Goal: Information Seeking & Learning: Learn about a topic

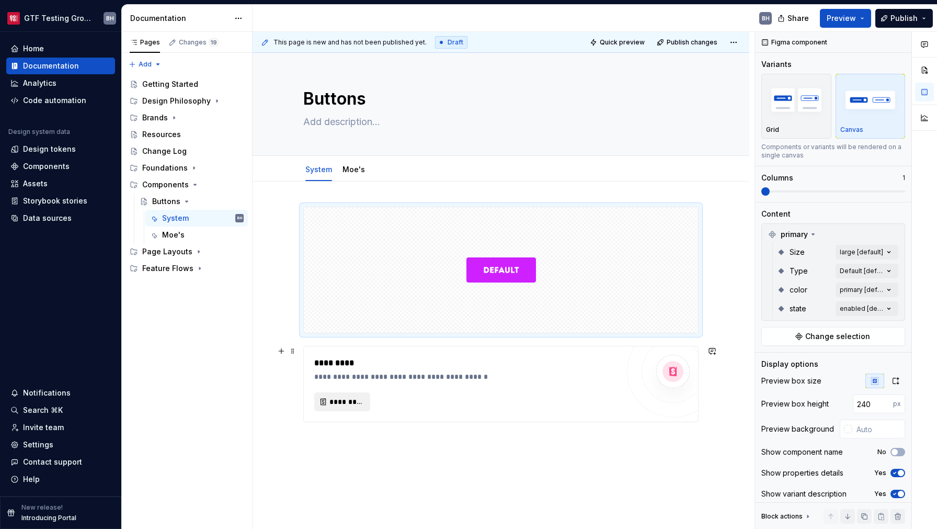
click at [347, 408] on button "*********" at bounding box center [342, 401] width 56 height 19
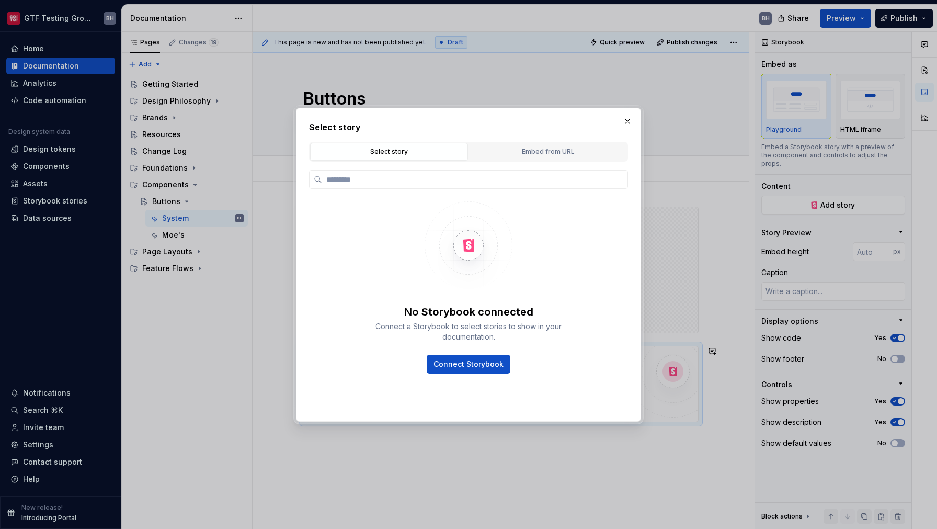
type textarea "*"
click at [512, 152] on div "Embed from URL" at bounding box center [548, 151] width 151 height 10
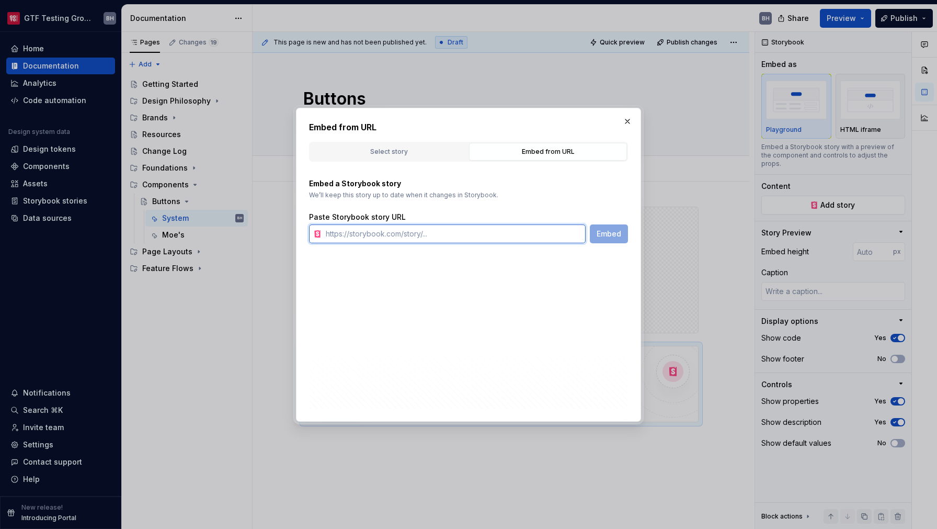
click at [438, 235] on input "text" at bounding box center [454, 233] width 264 height 19
paste input "[URL][DOMAIN_NAME]"
type input "[URL][DOMAIN_NAME]"
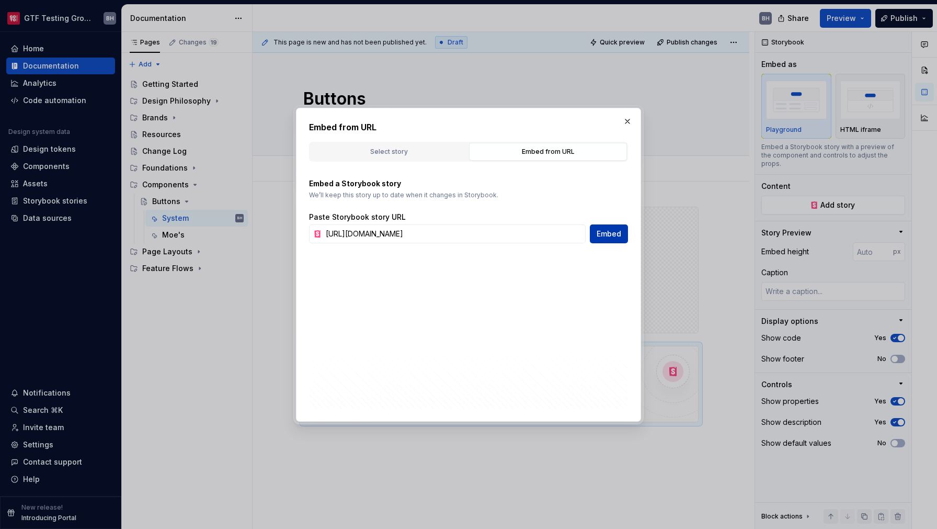
click at [594, 236] on button "Embed" at bounding box center [609, 233] width 38 height 19
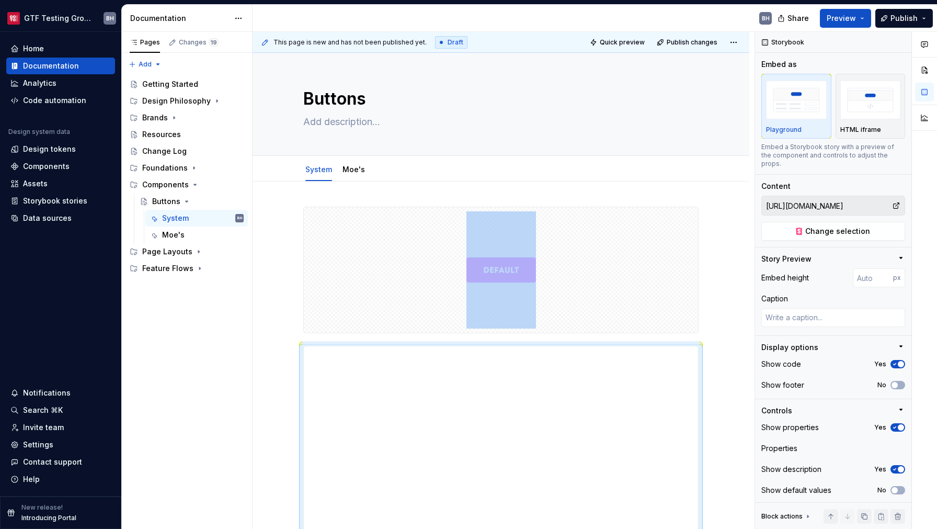
type textarea "*"
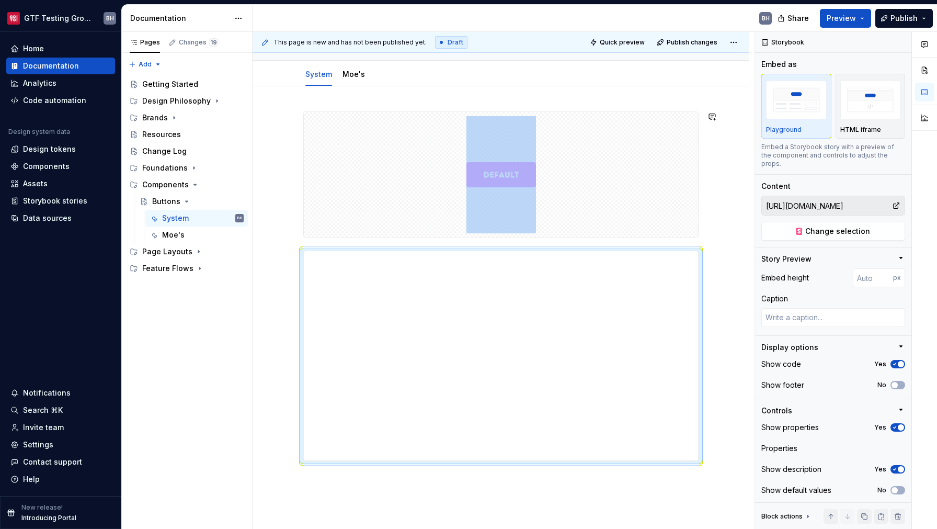
scroll to position [94, 0]
click at [292, 260] on span at bounding box center [293, 256] width 8 height 15
click at [319, 353] on div "Delete" at bounding box center [342, 352] width 68 height 10
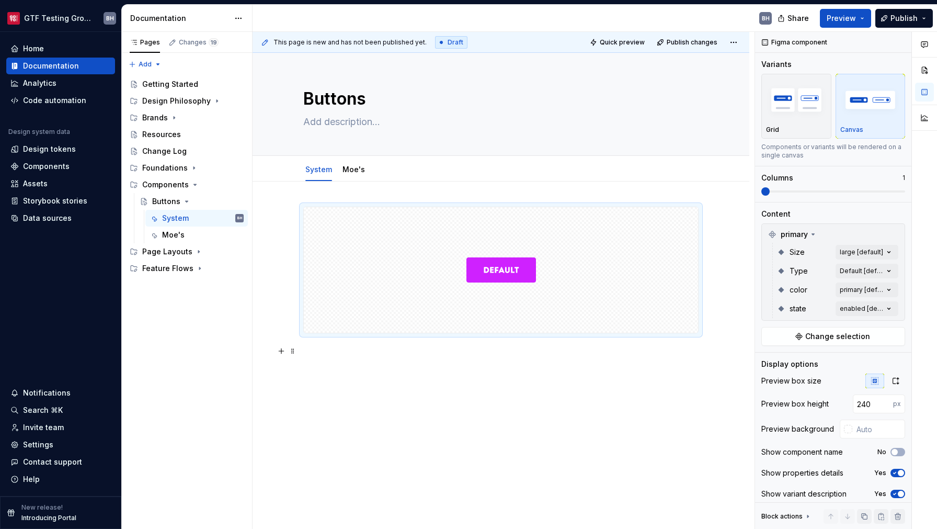
scroll to position [0, 0]
click at [372, 368] on div at bounding box center [501, 342] width 497 height 323
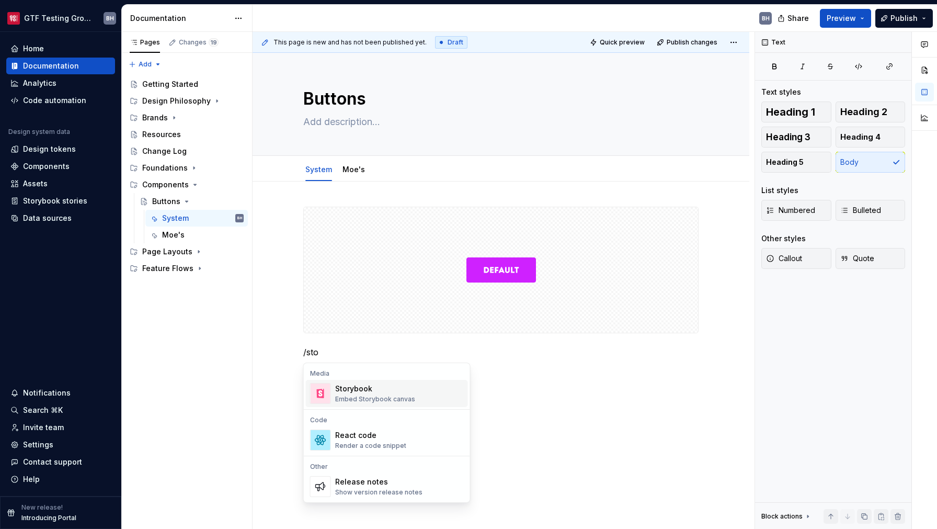
click at [371, 388] on div "Storybook" at bounding box center [375, 388] width 80 height 10
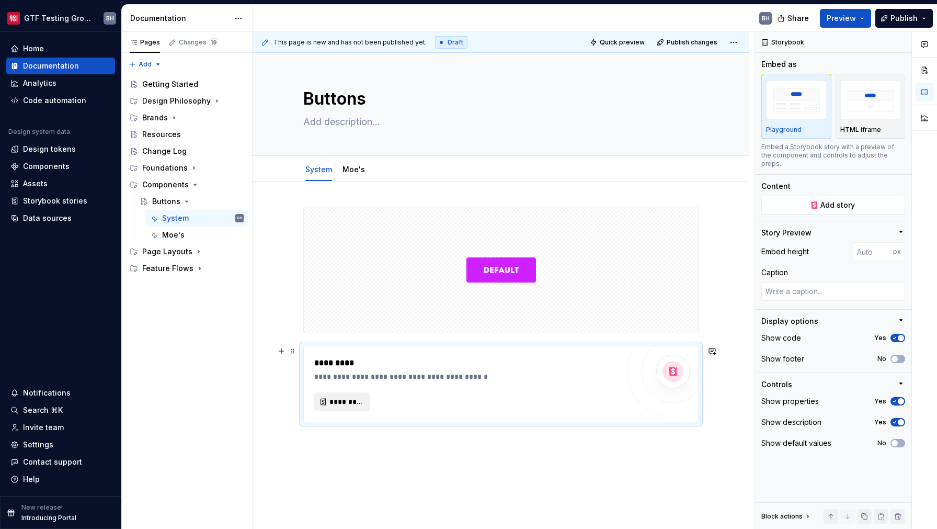
click at [359, 402] on span "*********" at bounding box center [346, 401] width 34 height 10
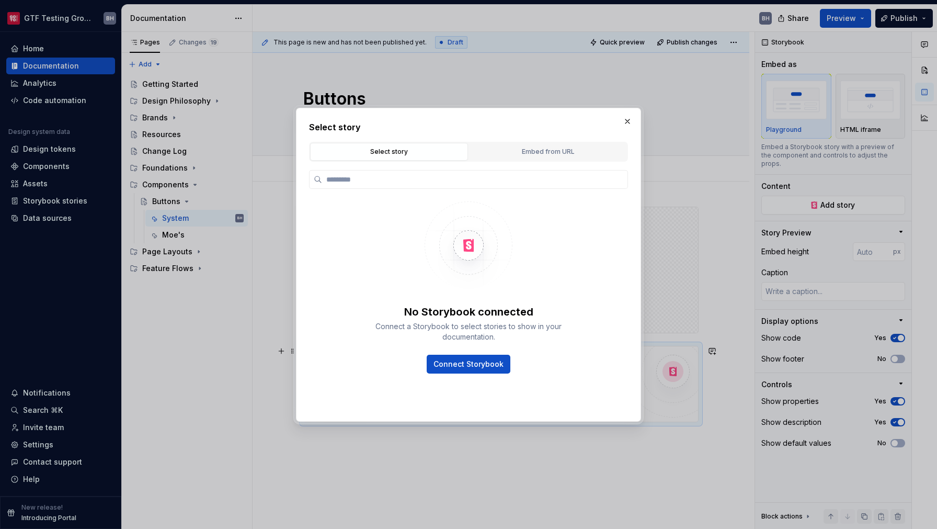
type textarea "*"
click at [518, 152] on div "Embed from URL" at bounding box center [548, 151] width 151 height 10
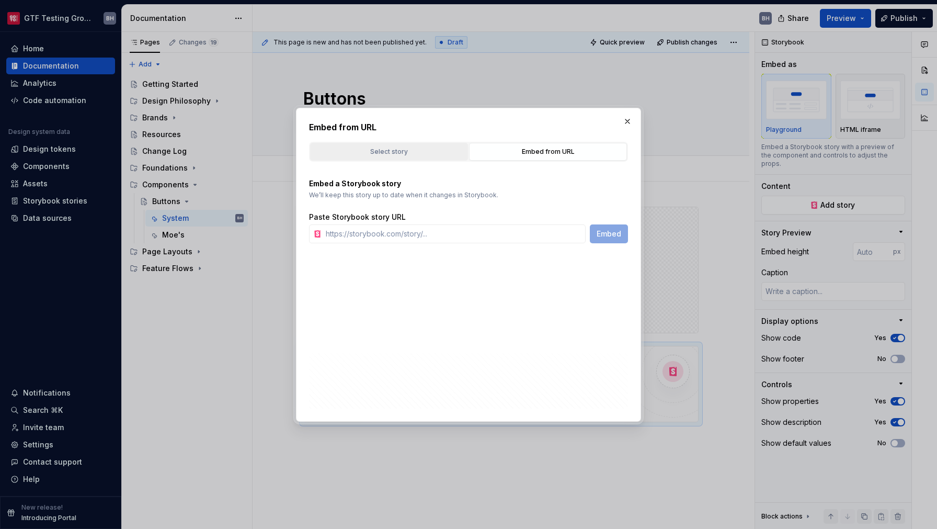
click at [415, 152] on div "Select story" at bounding box center [389, 151] width 151 height 10
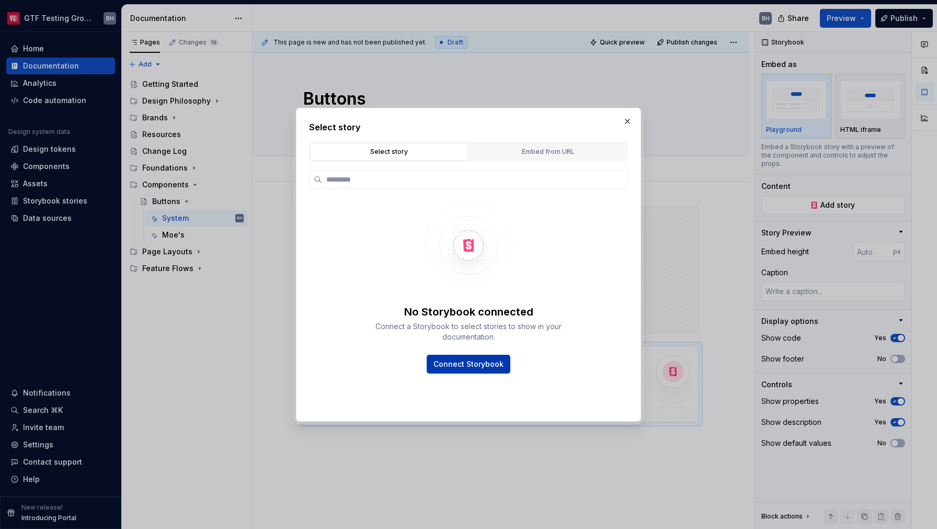
click at [460, 363] on span "Connect Storybook" at bounding box center [468, 364] width 70 height 10
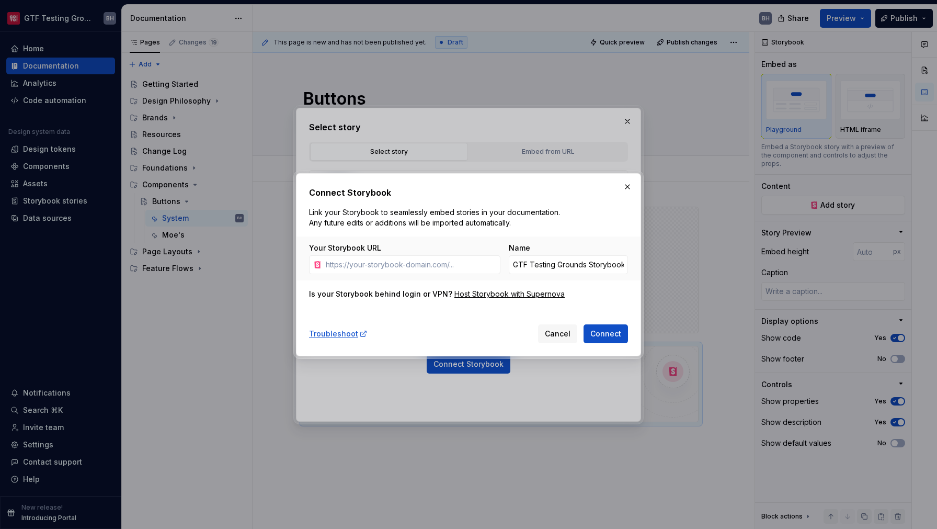
type textarea "*"
click at [562, 333] on span "Cancel" at bounding box center [558, 333] width 26 height 10
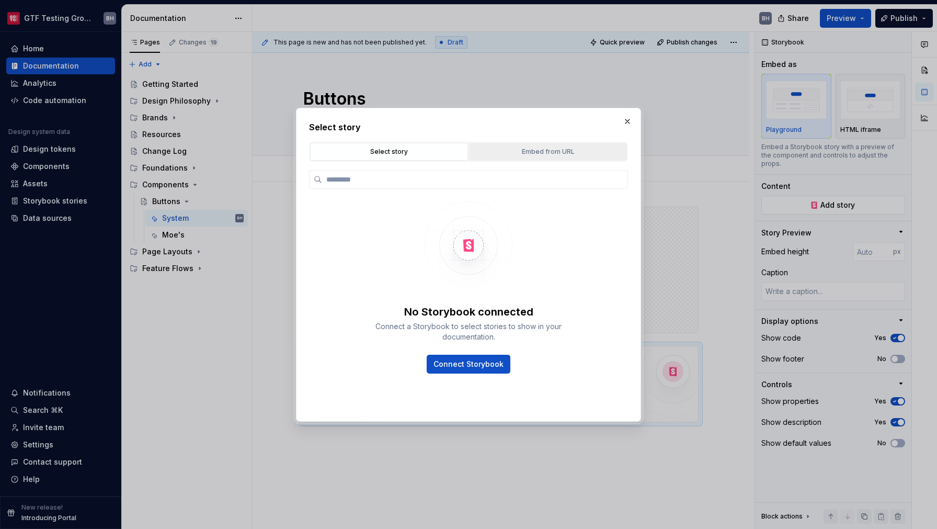
click at [540, 159] on button "Embed from URL" at bounding box center [548, 152] width 158 height 18
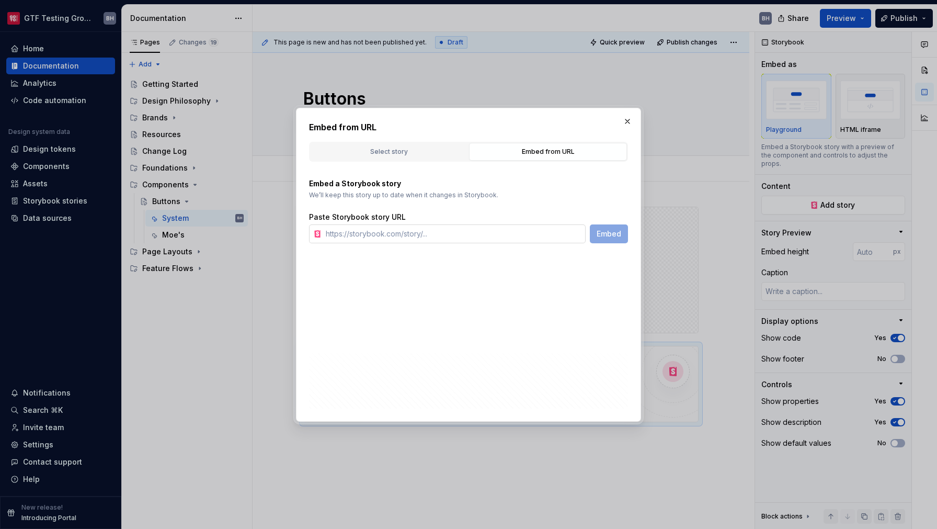
click at [455, 241] on input "text" at bounding box center [454, 233] width 264 height 19
paste input "[URL][DOMAIN_NAME]"
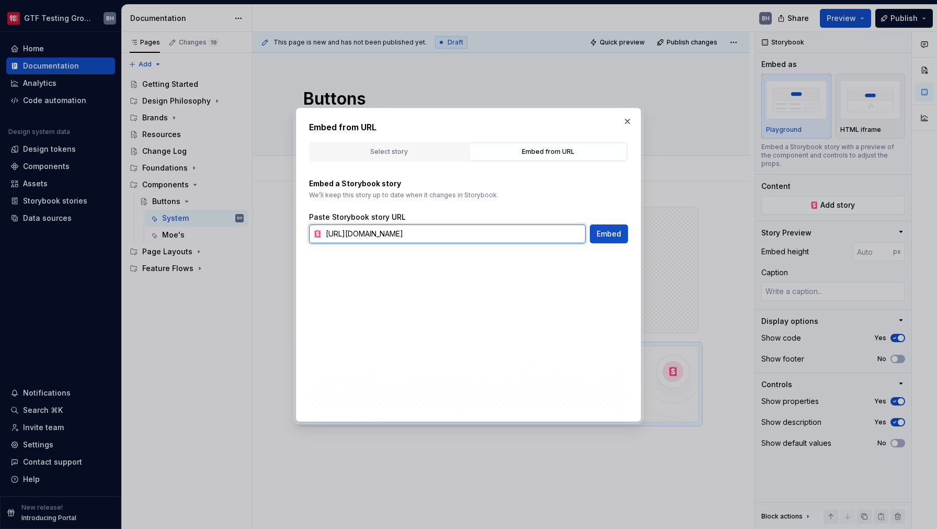
scroll to position [0, 152]
type input "[URL][DOMAIN_NAME]"
click at [604, 239] on button "Embed" at bounding box center [609, 233] width 38 height 19
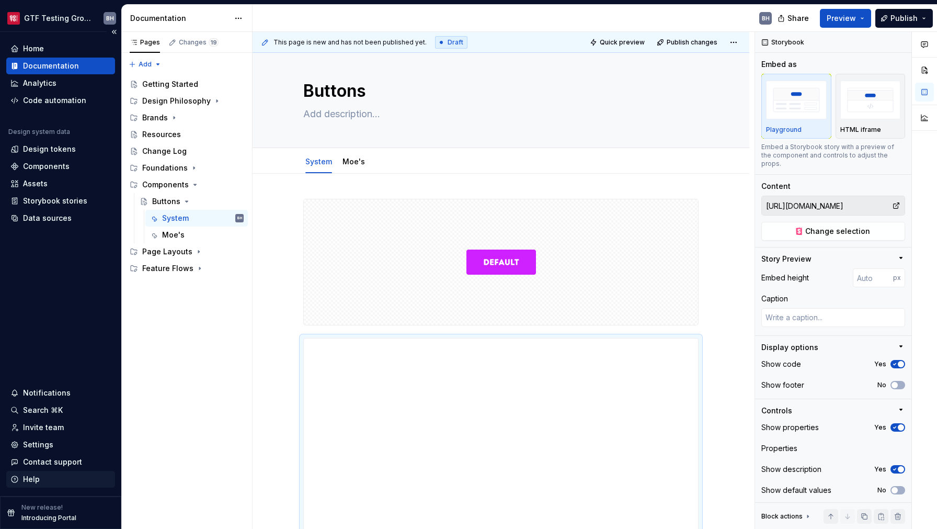
scroll to position [86, 0]
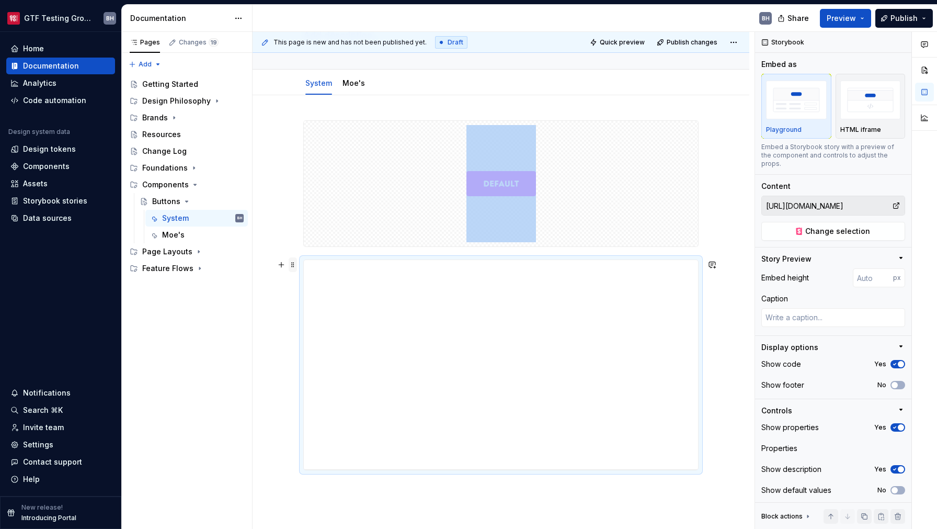
click at [292, 265] on span at bounding box center [293, 264] width 8 height 15
click at [325, 365] on div "Delete" at bounding box center [335, 359] width 89 height 17
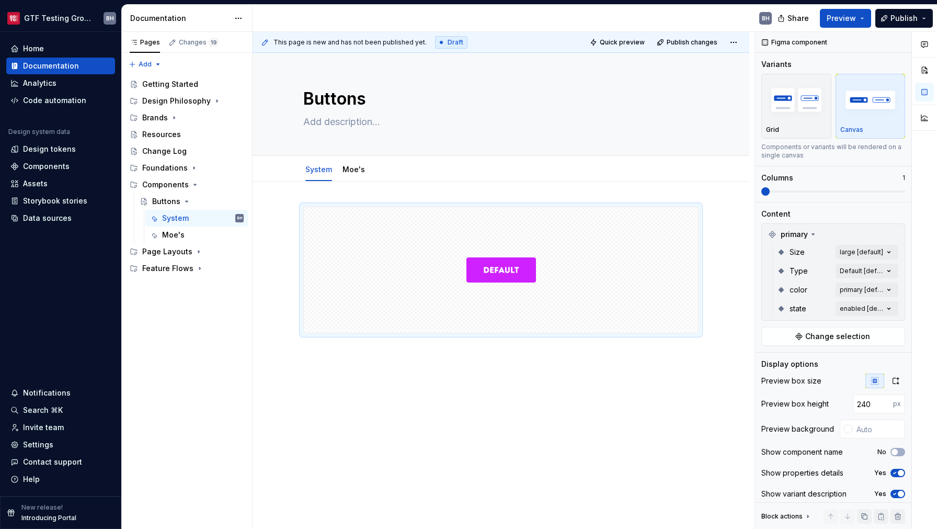
scroll to position [0, 0]
click at [351, 163] on html "GTF Testing Grounds BH Home Documentation Analytics Code automation Design syst…" at bounding box center [468, 264] width 937 height 529
click at [344, 170] on html "GTF Testing Grounds BH Home Documentation Analytics Code automation Design syst…" at bounding box center [468, 264] width 937 height 529
click at [51, 148] on div "Design tokens" at bounding box center [49, 149] width 53 height 10
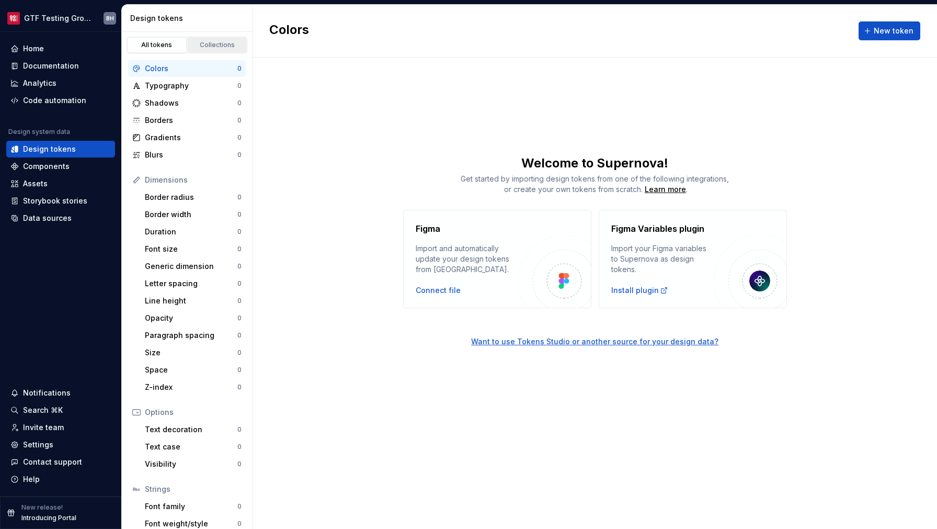
click at [217, 39] on link "Collections" at bounding box center [218, 45] width 60 height 16
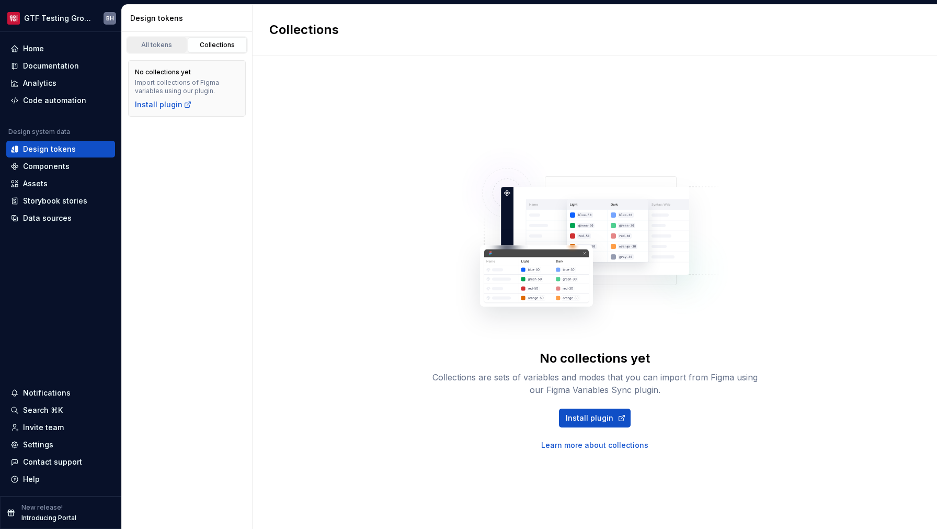
click at [154, 49] on div "All tokens" at bounding box center [157, 45] width 52 height 8
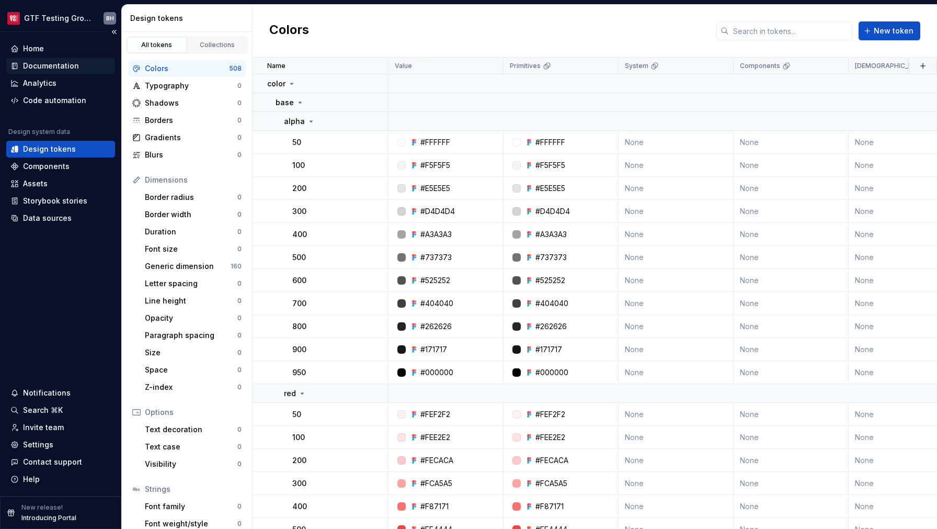
click at [50, 65] on div "Documentation" at bounding box center [51, 66] width 56 height 10
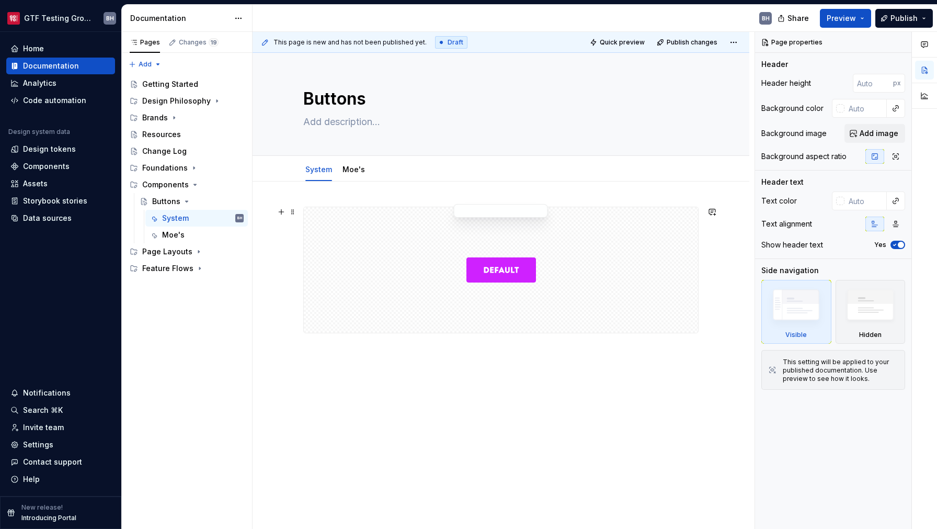
click at [356, 247] on div at bounding box center [501, 269] width 394 height 125
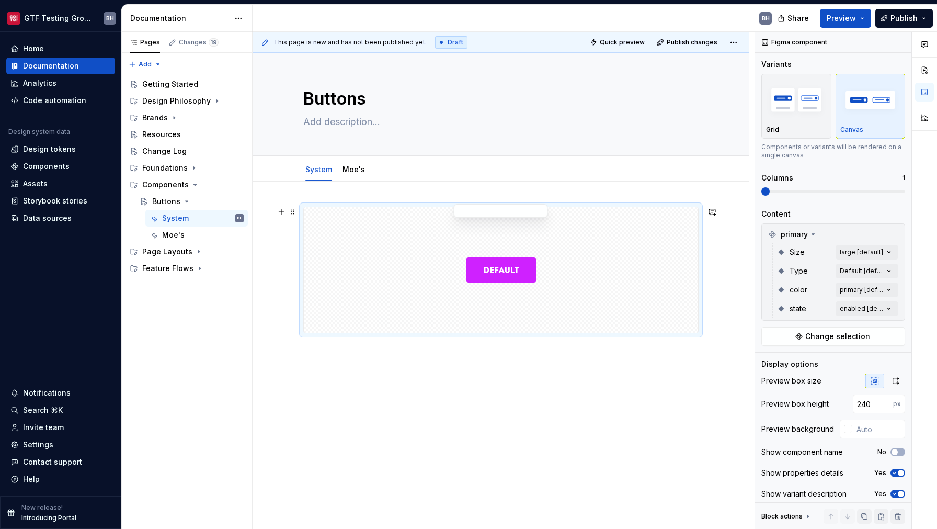
click at [527, 271] on img at bounding box center [501, 269] width 70 height 117
click at [226, 218] on button "Page tree" at bounding box center [221, 218] width 15 height 15
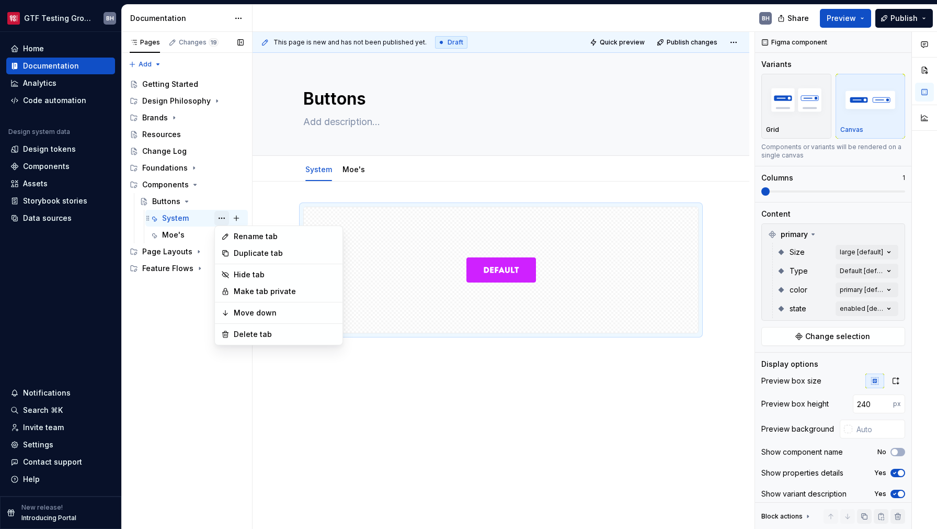
click at [226, 218] on div "Pages Changes 19 Add Accessibility guide for tree Page tree. Navigate the tree …" at bounding box center [186, 280] width 131 height 497
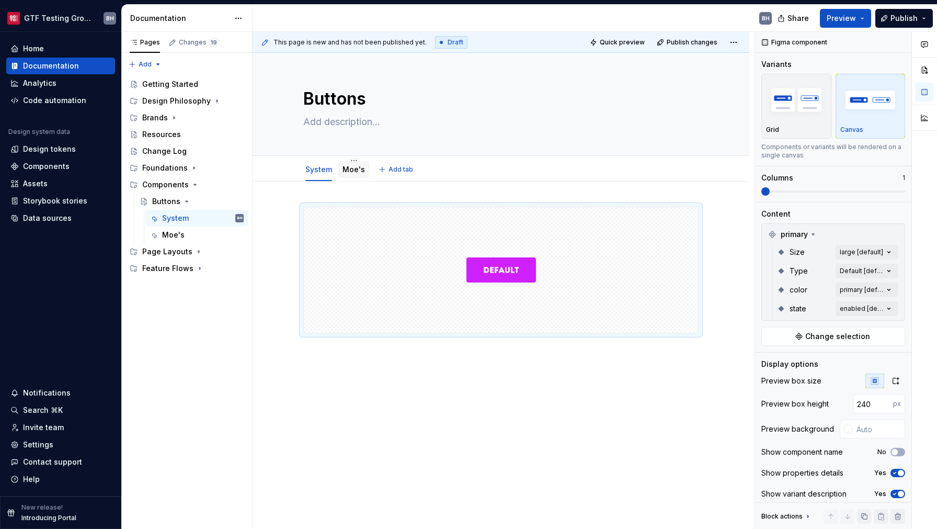
click at [359, 170] on link "Moe's" at bounding box center [353, 169] width 22 height 9
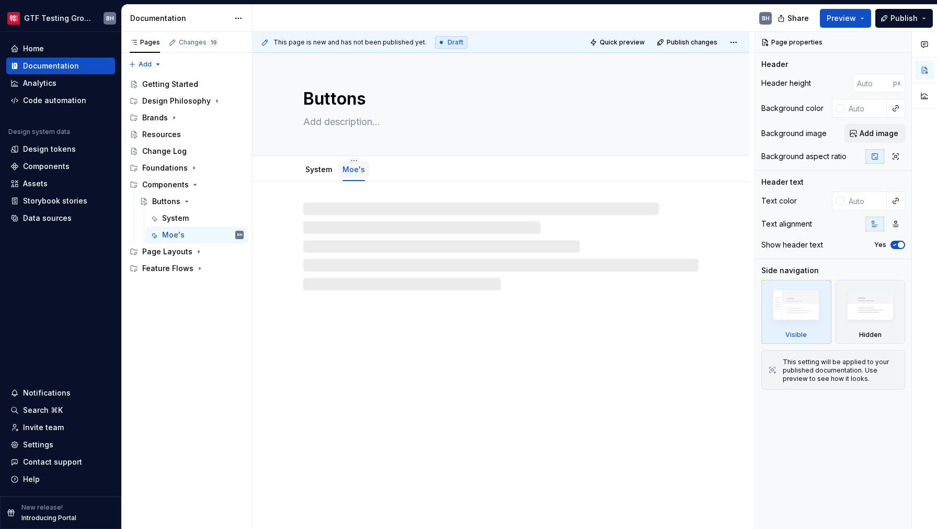
type textarea "*"
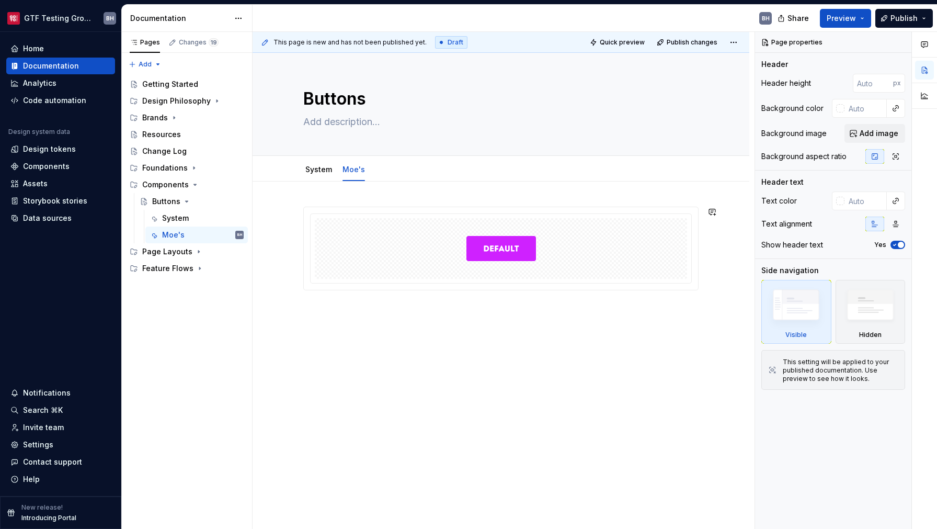
click at [440, 343] on div at bounding box center [501, 321] width 497 height 280
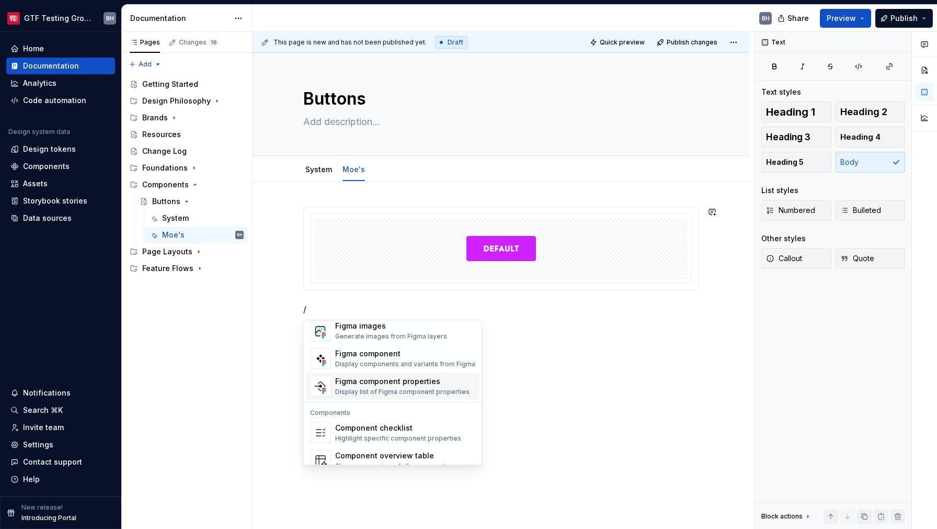
scroll to position [994, 0]
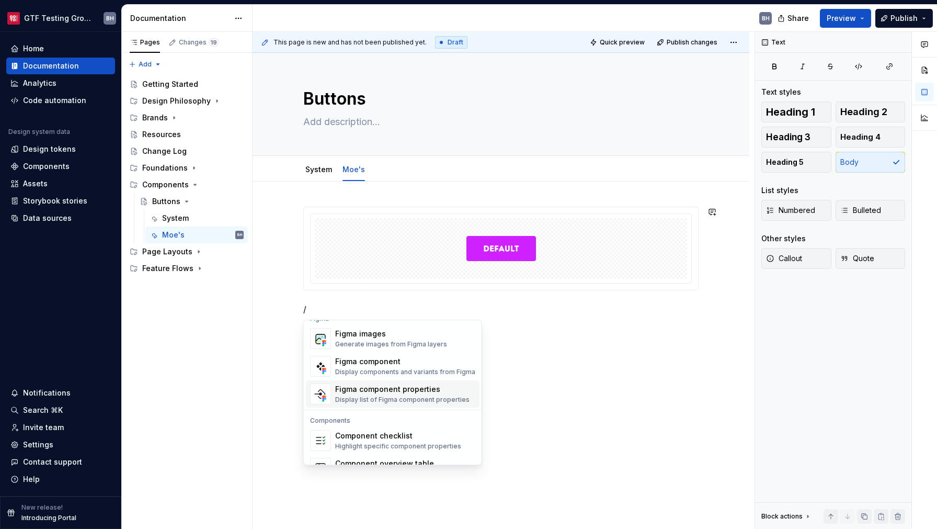
click at [366, 390] on div "Figma component properties" at bounding box center [402, 389] width 134 height 10
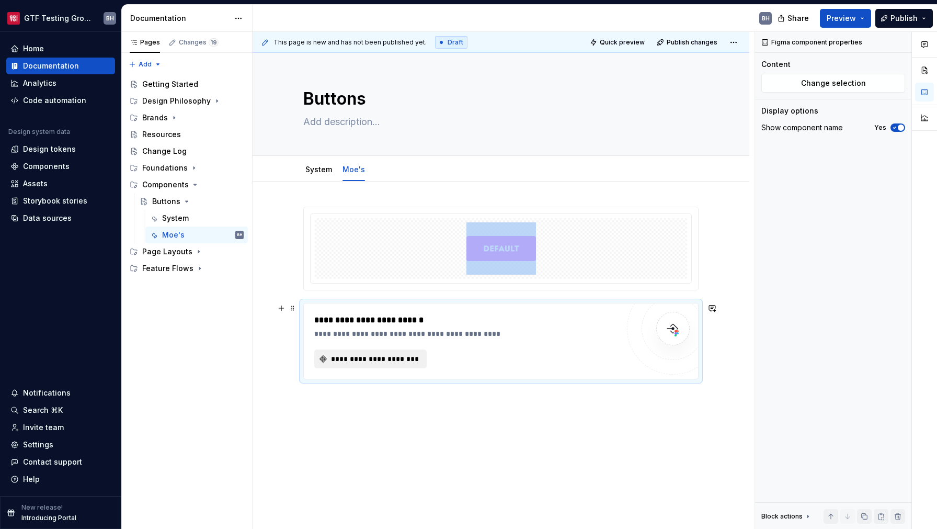
click at [380, 362] on span "**********" at bounding box center [374, 358] width 90 height 10
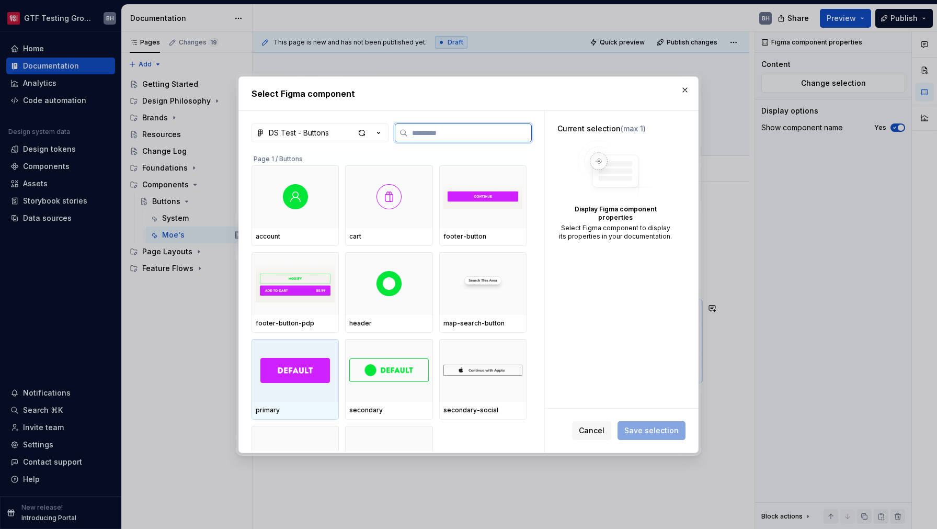
click at [304, 369] on img at bounding box center [295, 370] width 70 height 25
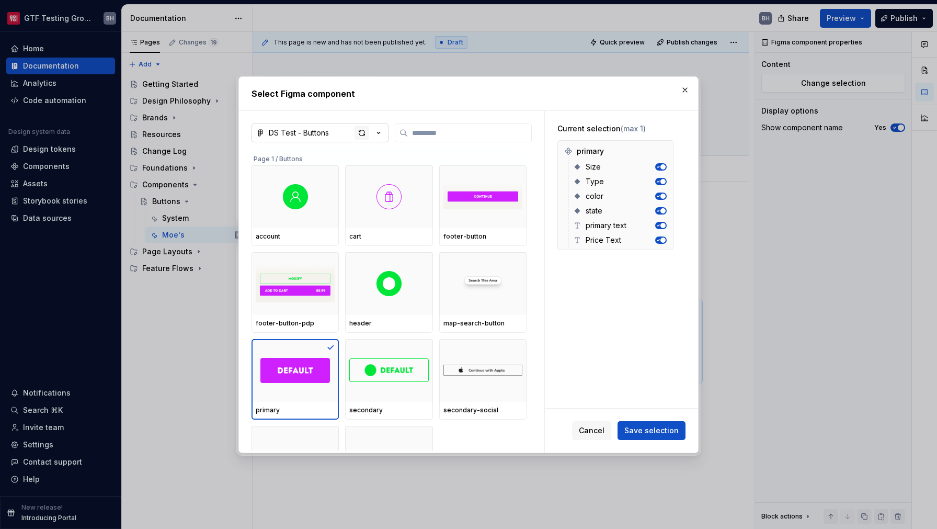
click at [359, 136] on div "button" at bounding box center [361, 132] width 15 height 15
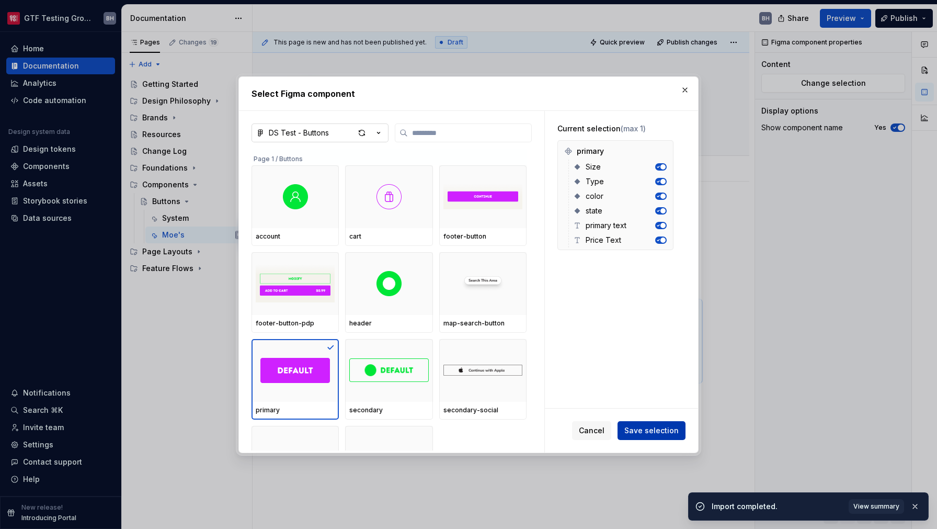
click at [648, 433] on span "Save selection" at bounding box center [651, 430] width 54 height 10
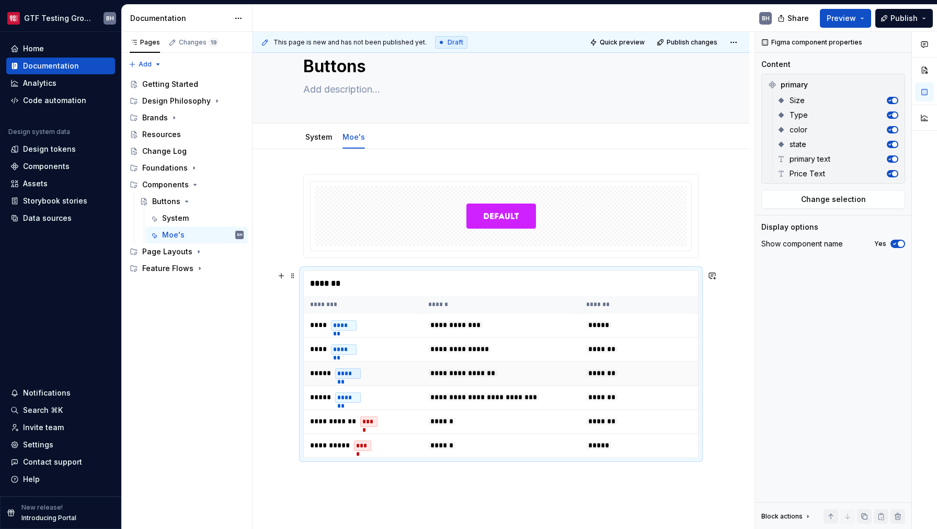
scroll to position [39, 0]
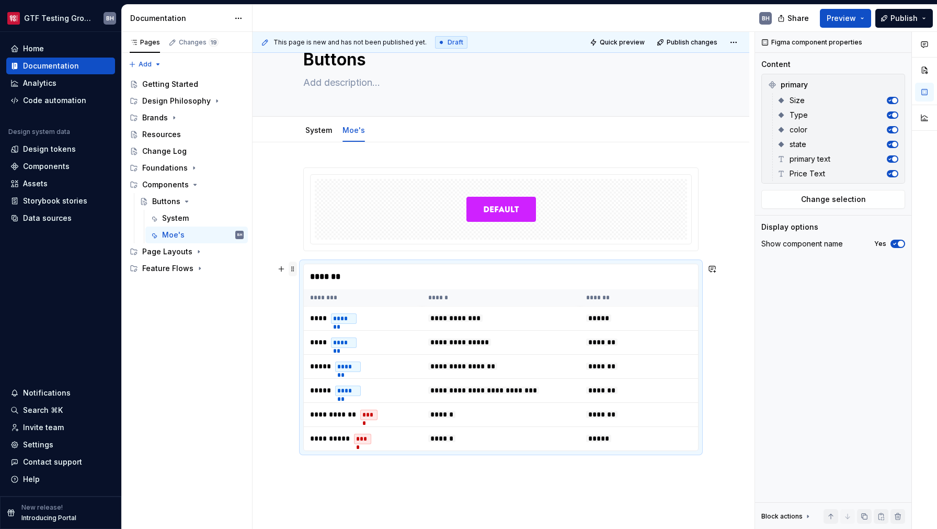
click at [292, 273] on span at bounding box center [293, 268] width 8 height 15
click at [317, 364] on div "Delete" at bounding box center [342, 364] width 68 height 10
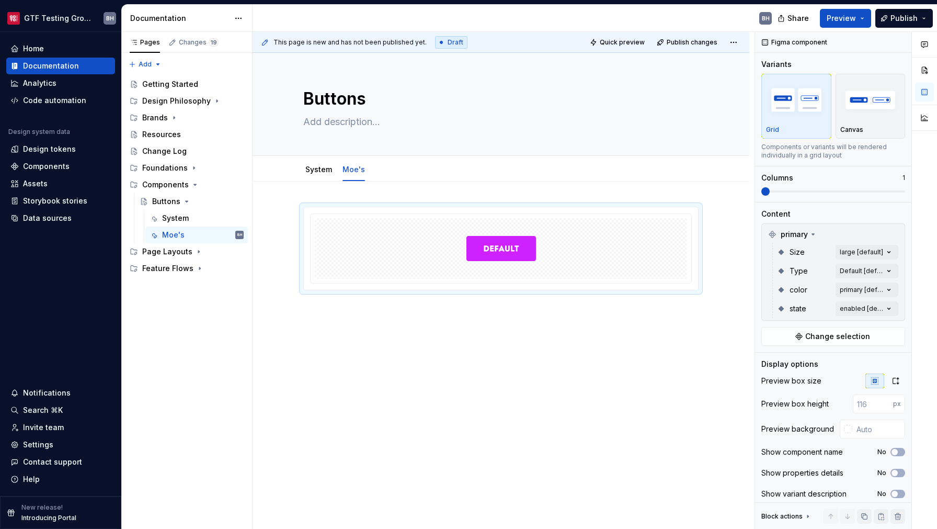
click at [449, 376] on div at bounding box center [501, 321] width 497 height 280
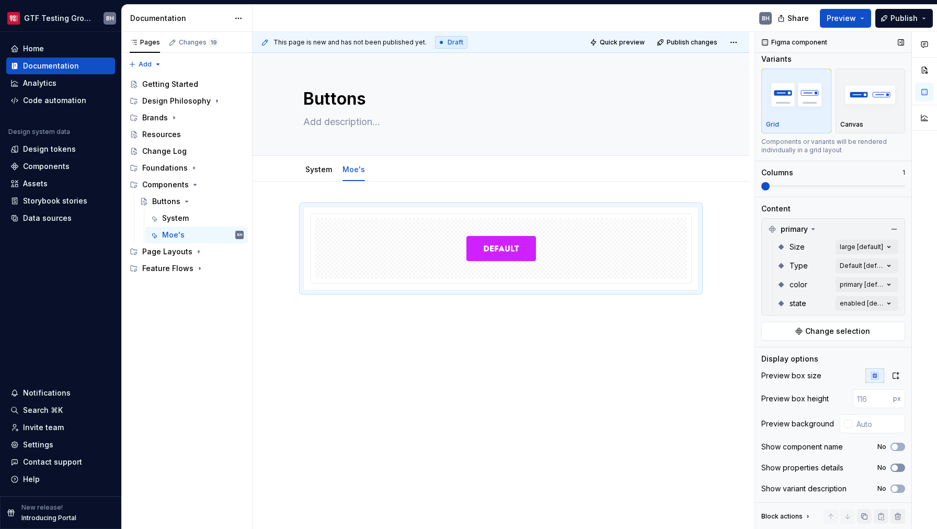
click at [891, 466] on span "button" at bounding box center [894, 467] width 6 height 6
click at [895, 488] on button "No" at bounding box center [897, 488] width 15 height 8
click at [898, 488] on span "button" at bounding box center [901, 488] width 6 height 6
click at [865, 122] on div "Canvas" at bounding box center [870, 124] width 61 height 8
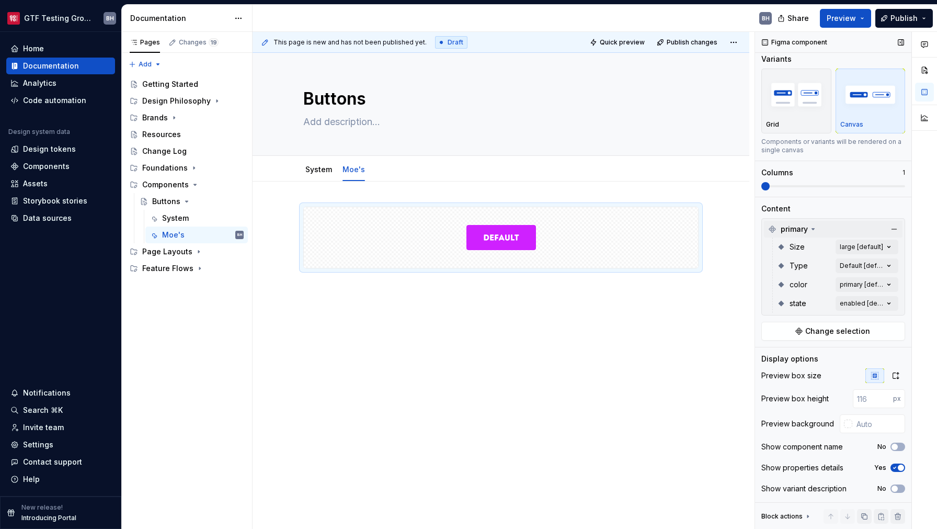
click at [814, 228] on icon at bounding box center [813, 228] width 3 height 1
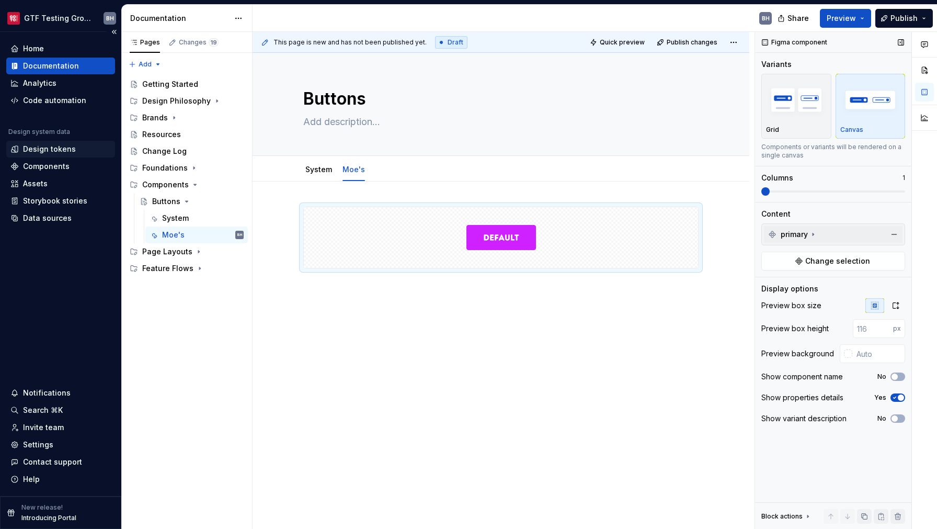
click at [37, 146] on div "Design tokens" at bounding box center [49, 149] width 53 height 10
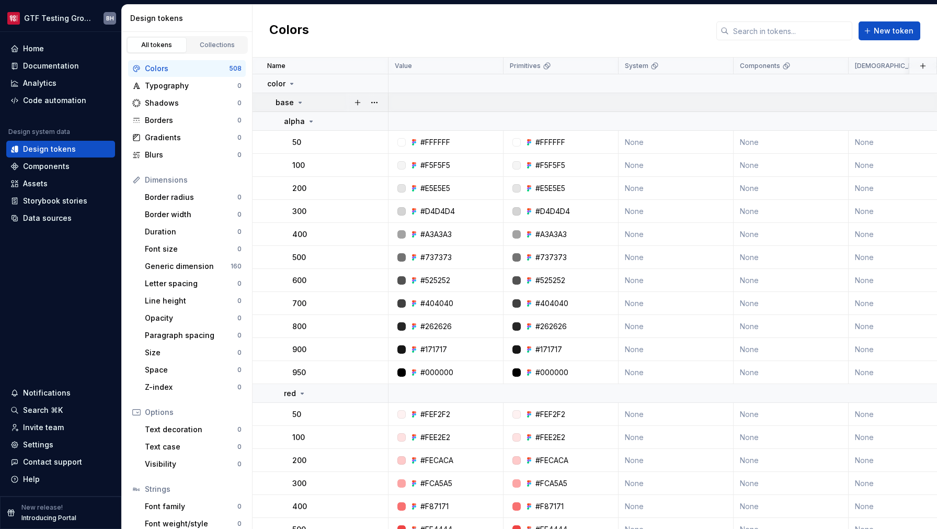
click at [298, 104] on icon at bounding box center [300, 102] width 8 height 8
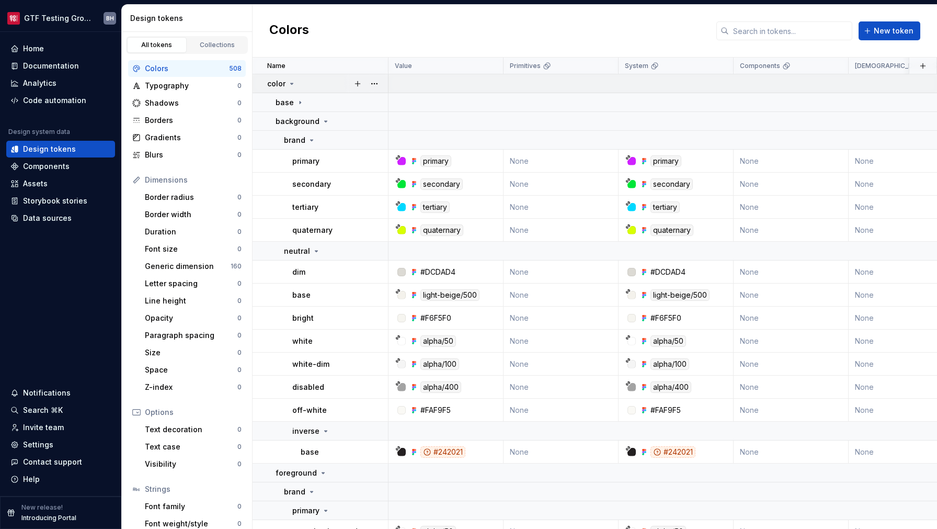
click at [291, 84] on icon at bounding box center [292, 83] width 3 height 1
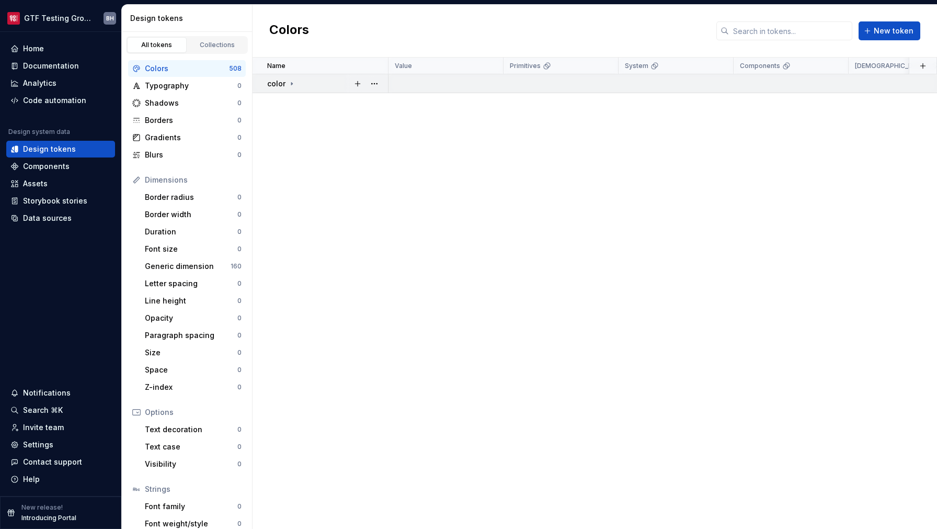
click at [291, 84] on icon at bounding box center [291, 83] width 1 height 3
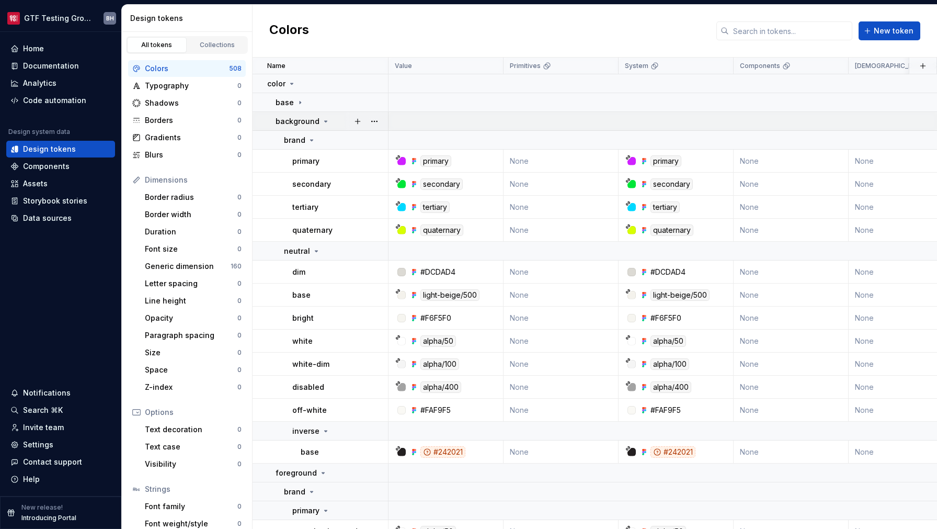
click at [326, 123] on icon at bounding box center [326, 121] width 8 height 8
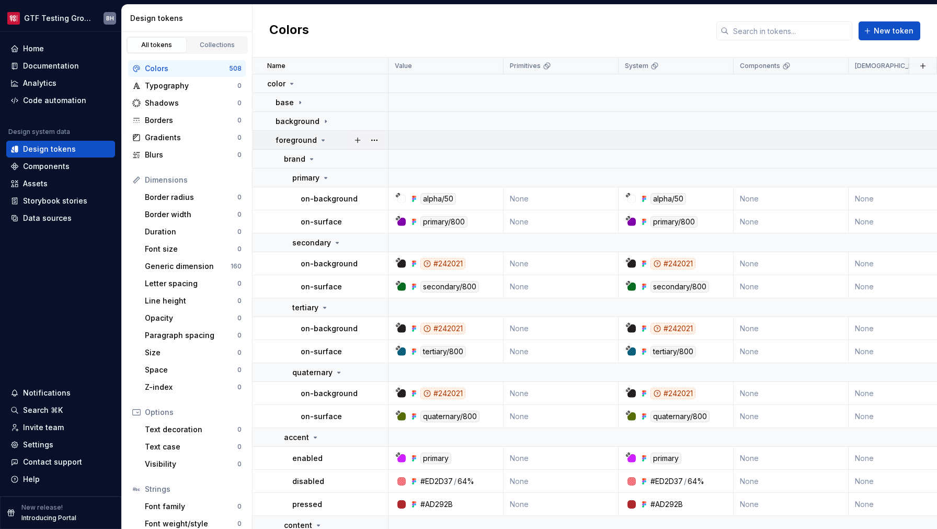
click at [320, 138] on icon at bounding box center [323, 140] width 8 height 8
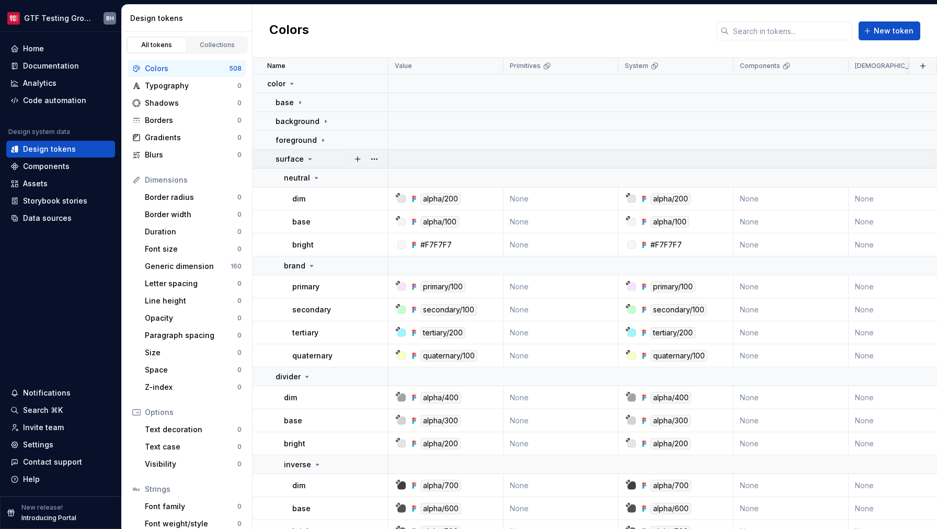
click at [312, 157] on icon at bounding box center [310, 159] width 8 height 8
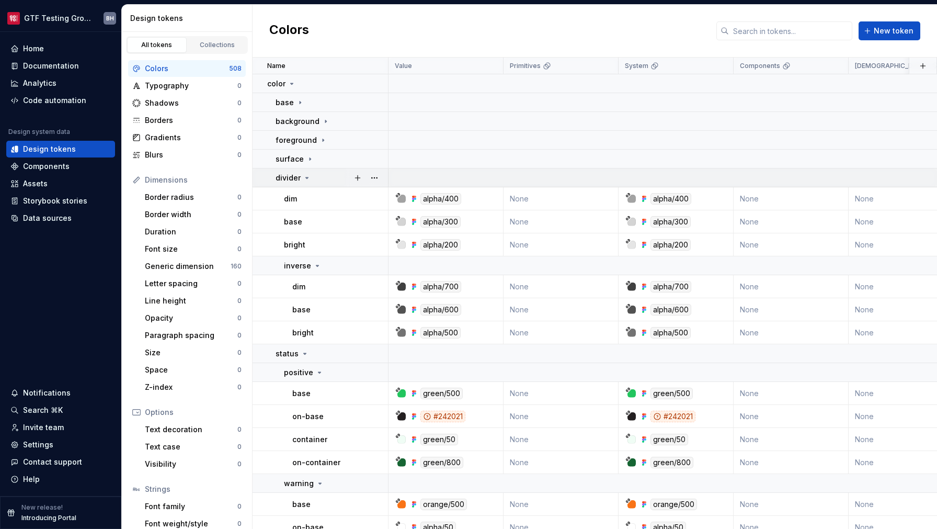
click at [311, 177] on div "divider" at bounding box center [332, 178] width 112 height 10
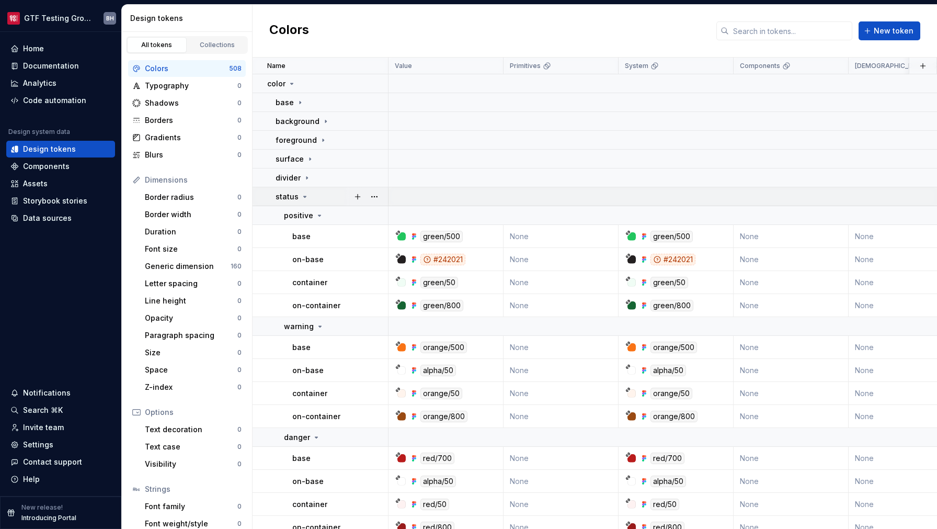
click at [298, 197] on div "status" at bounding box center [292, 196] width 33 height 10
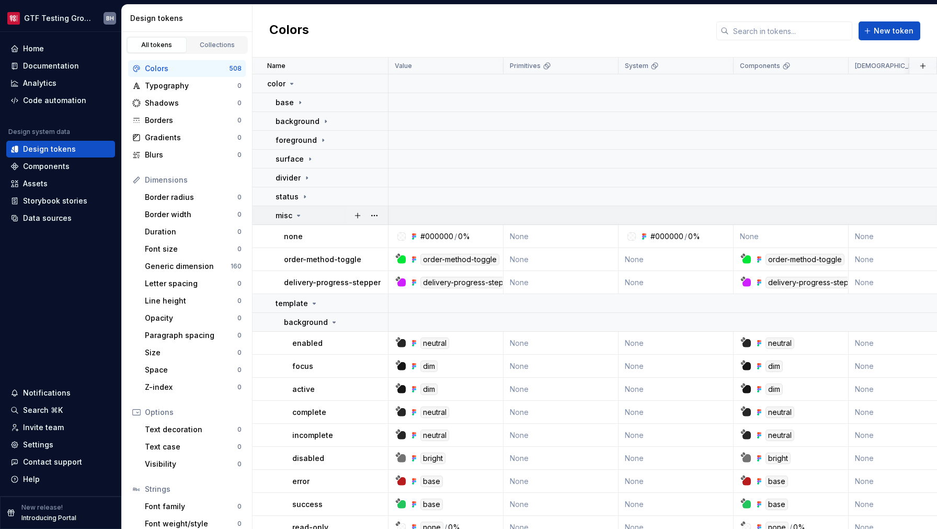
click at [303, 216] on div "misc" at bounding box center [332, 215] width 112 height 10
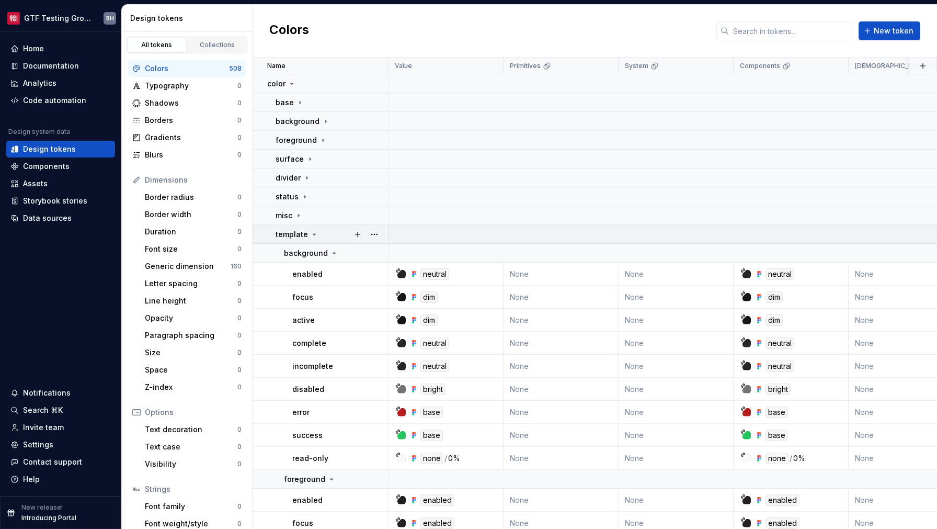
click at [311, 233] on icon at bounding box center [314, 234] width 8 height 8
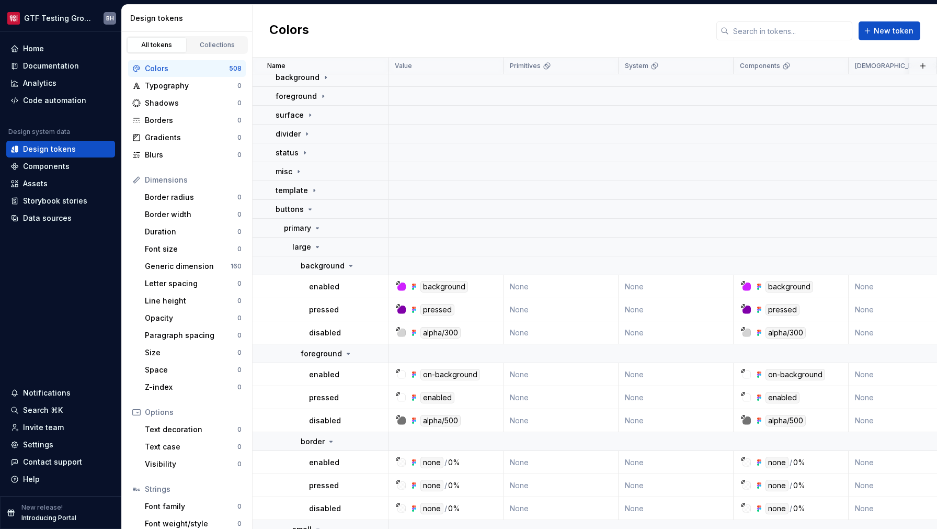
drag, startPoint x: 310, startPoint y: 522, endPoint x: 368, endPoint y: 529, distance: 58.4
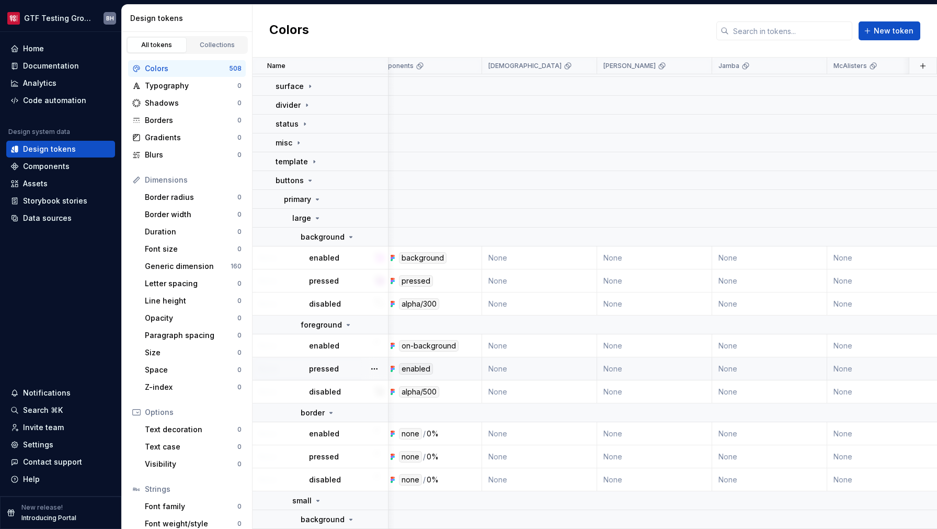
scroll to position [73, 147]
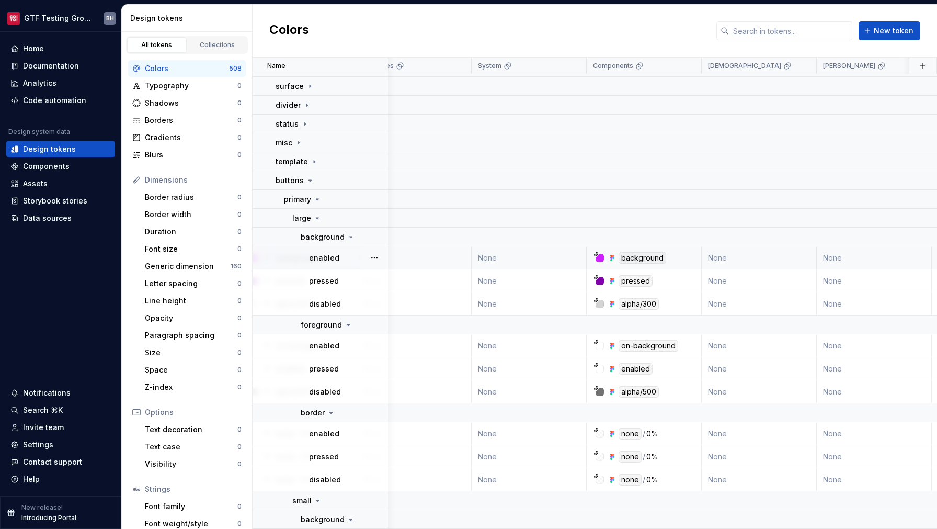
click at [719, 260] on td "None" at bounding box center [759, 257] width 115 height 23
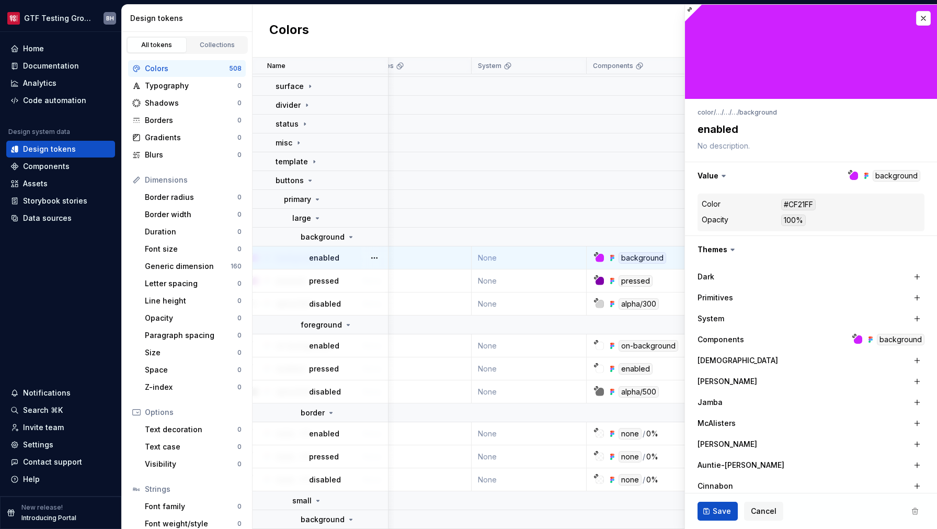
type textarea "*"
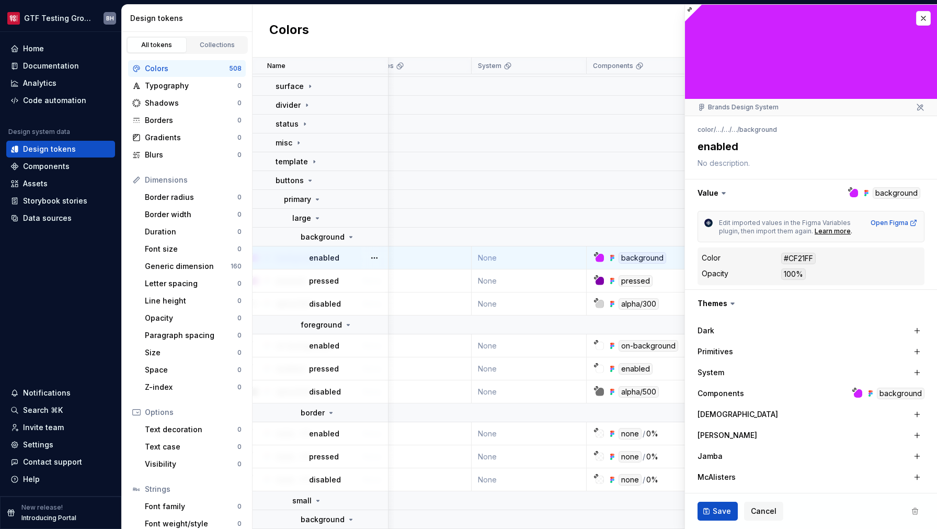
scroll to position [73, 257]
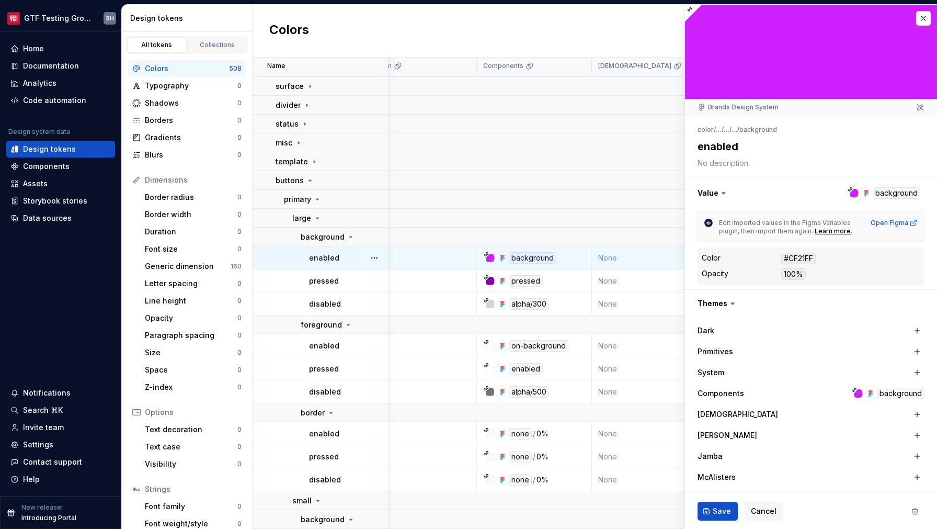
click at [618, 260] on td "None" at bounding box center [649, 257] width 115 height 23
click at [636, 260] on td "None" at bounding box center [649, 257] width 115 height 23
type textarea "*"
click at [916, 17] on button "button" at bounding box center [923, 18] width 15 height 15
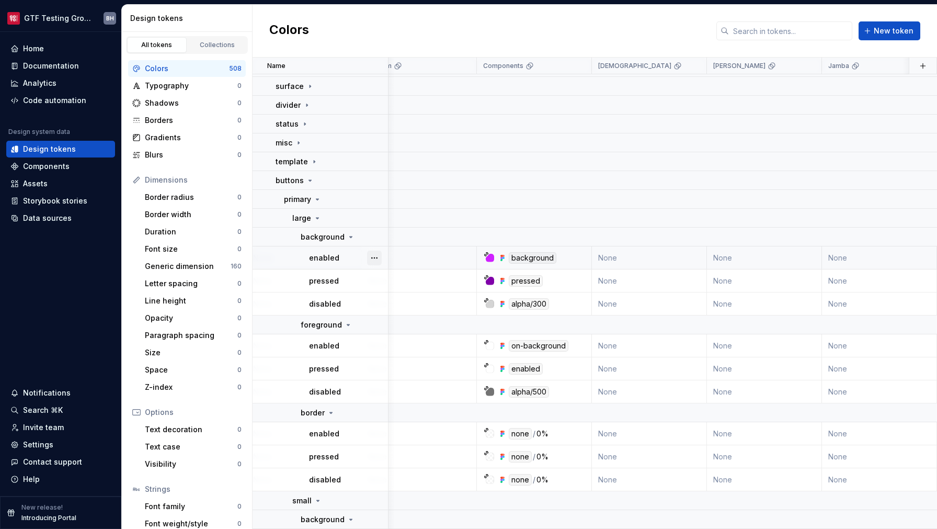
click at [375, 257] on button "button" at bounding box center [374, 257] width 15 height 15
click at [356, 257] on html "GTF Testing Grounds BH Home Documentation Analytics Code automation Design syst…" at bounding box center [468, 264] width 937 height 529
click at [211, 47] on div "Collections" at bounding box center [217, 45] width 52 height 8
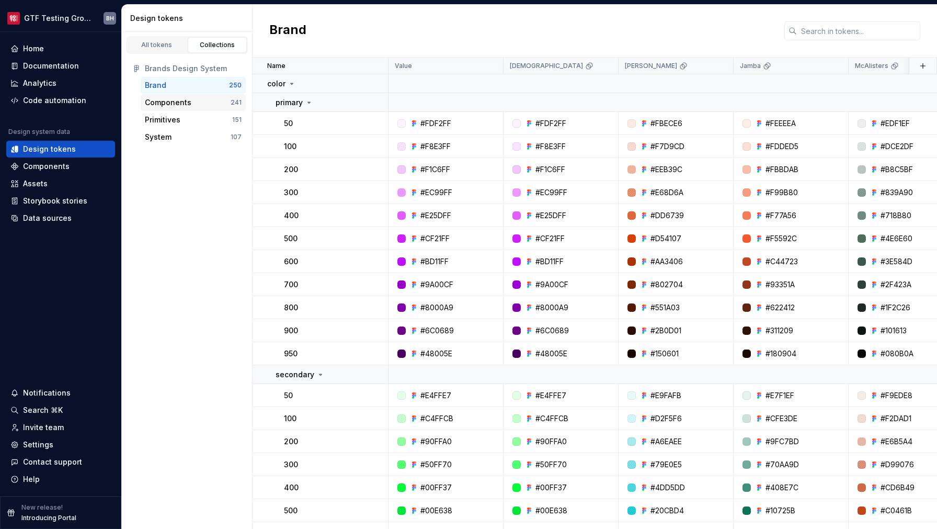
click at [202, 101] on div "Components" at bounding box center [188, 102] width 86 height 10
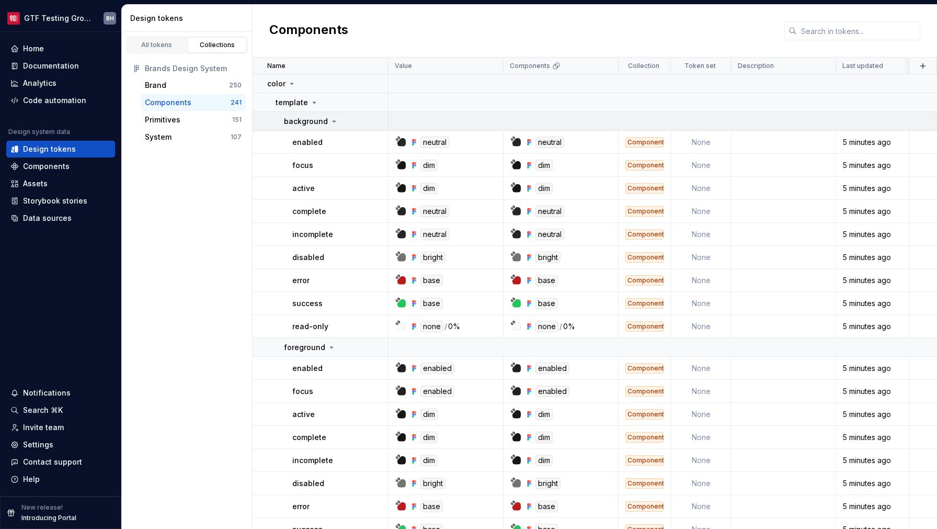
click at [330, 122] on icon at bounding box center [334, 121] width 8 height 8
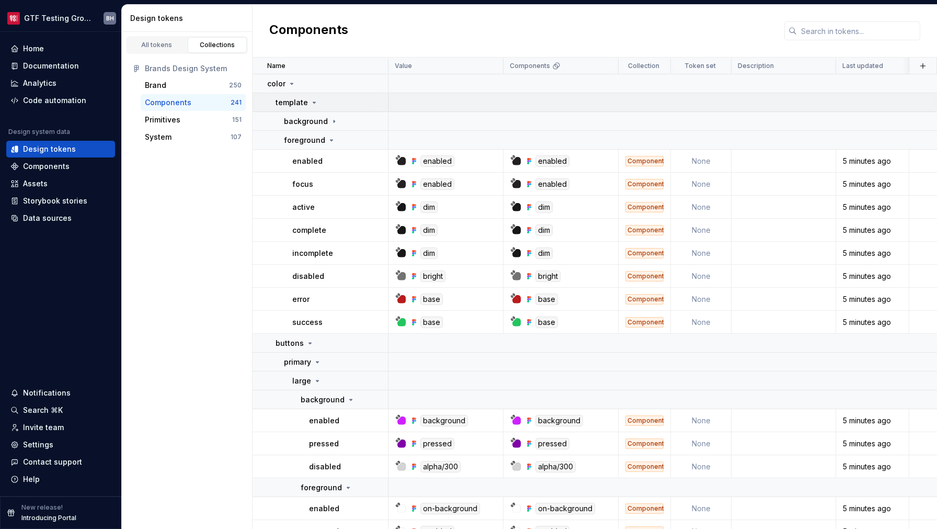
click at [316, 105] on icon at bounding box center [314, 102] width 8 height 8
